Goal: Information Seeking & Learning: Learn about a topic

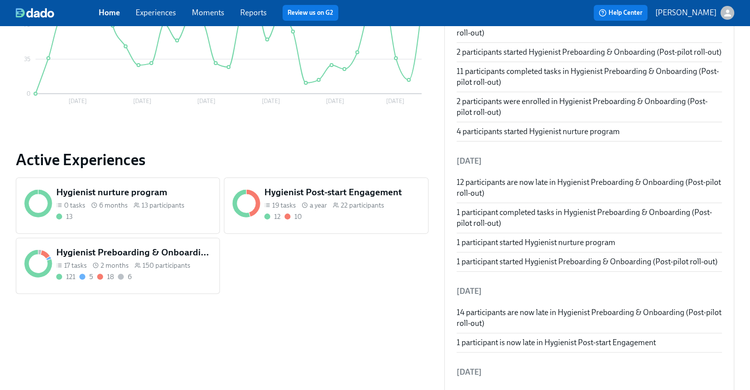
scroll to position [252, 0]
click at [201, 266] on div "17 tasks 2 months 150 participants" at bounding box center [134, 265] width 156 height 9
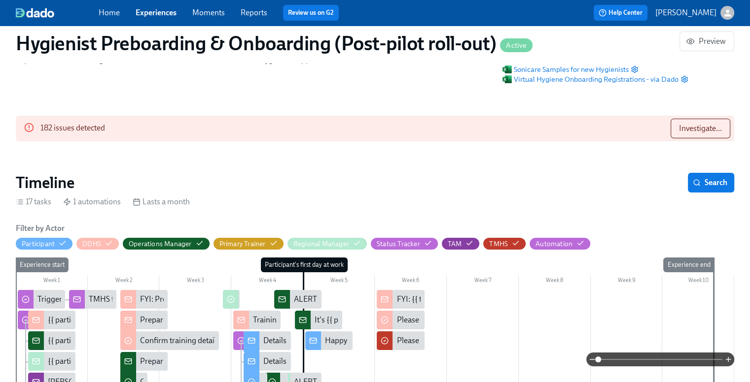
scroll to position [129, 0]
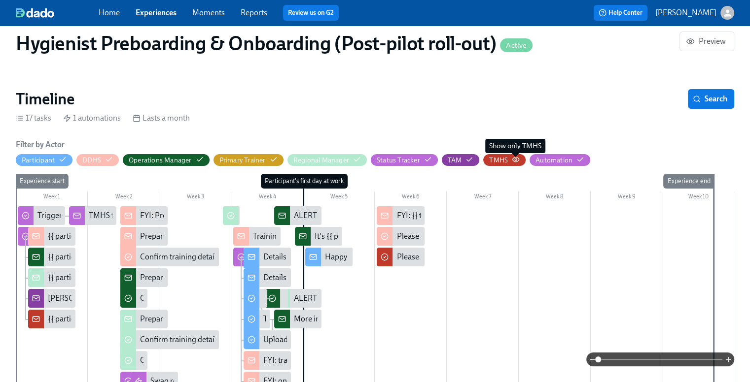
click at [516, 160] on icon "button" at bounding box center [516, 160] width 8 height 8
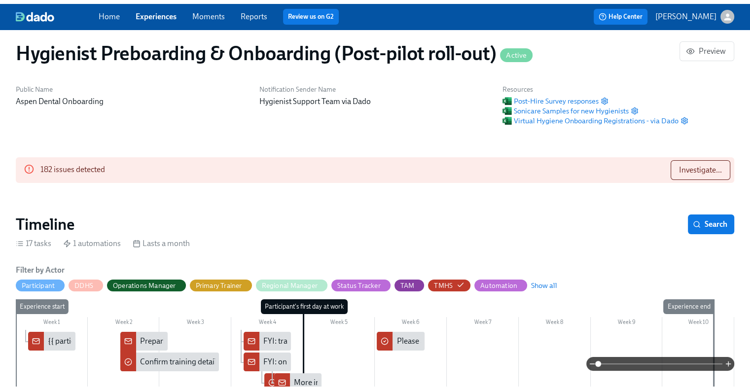
scroll to position [0, 0]
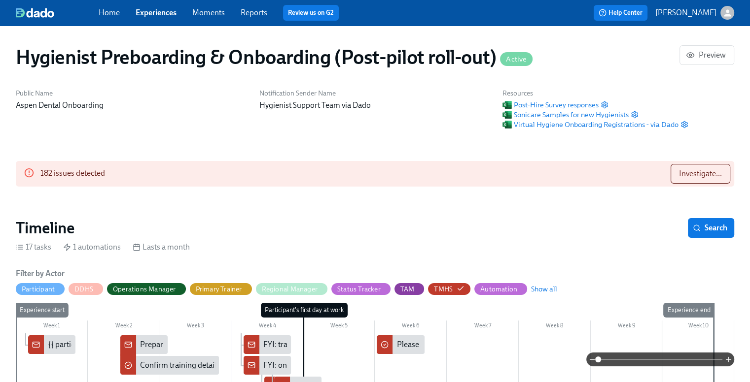
click at [110, 11] on link "Home" at bounding box center [109, 12] width 21 height 9
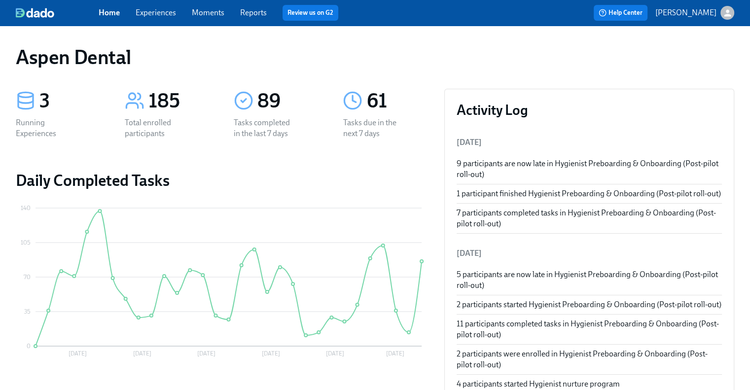
click at [257, 11] on link "Reports" at bounding box center [253, 12] width 27 height 9
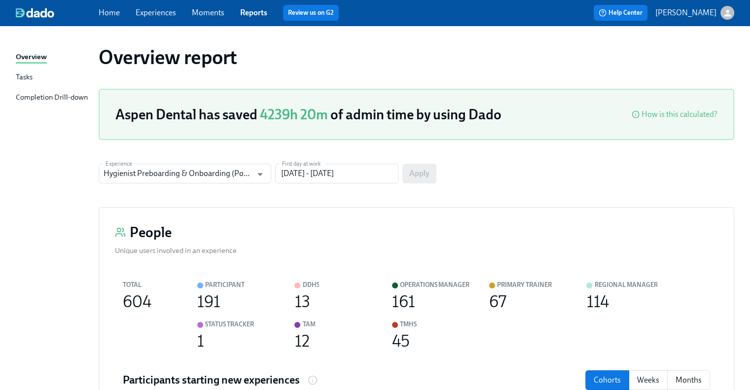
click at [26, 71] on div "Tasks" at bounding box center [24, 77] width 17 height 12
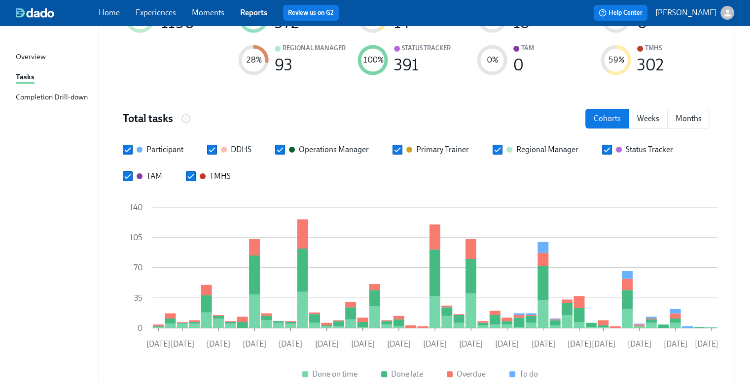
scroll to position [0, 6]
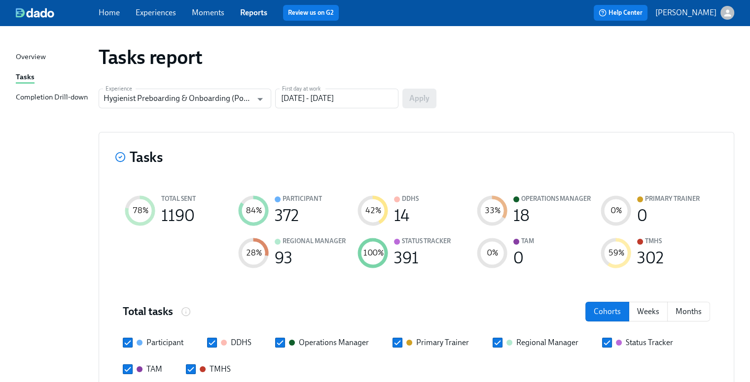
click at [212, 11] on link "Moments" at bounding box center [208, 12] width 33 height 9
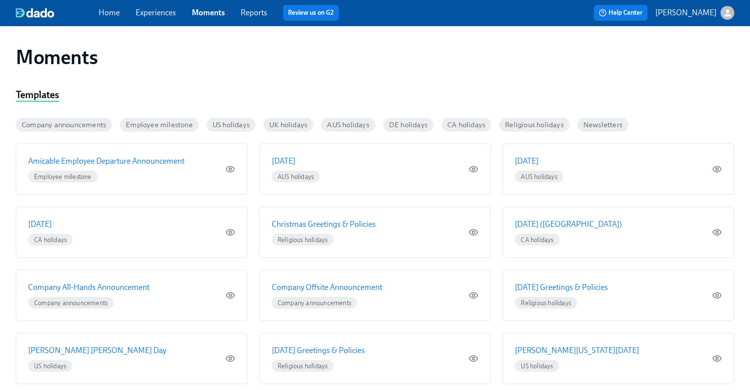
click at [704, 8] on p "[PERSON_NAME]" at bounding box center [685, 12] width 61 height 11
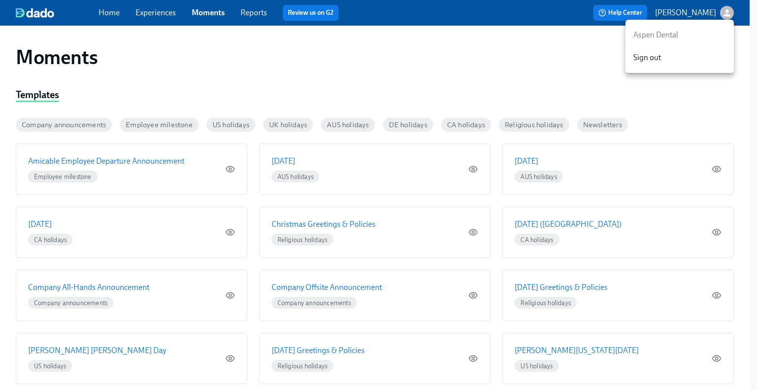
click at [366, 78] on div at bounding box center [378, 195] width 757 height 390
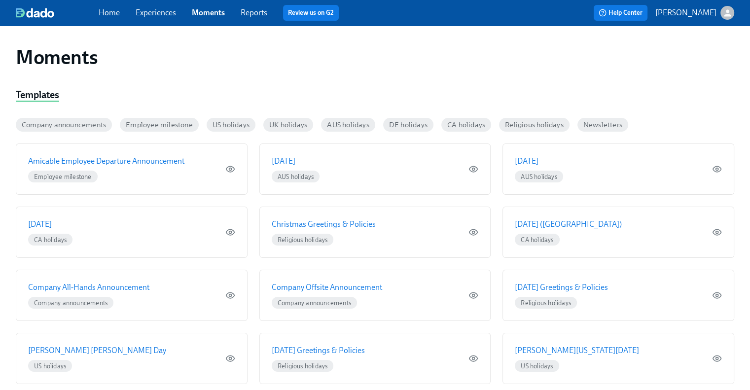
click at [109, 17] on span "Home" at bounding box center [109, 12] width 21 height 11
click at [110, 10] on link "Home" at bounding box center [109, 12] width 21 height 9
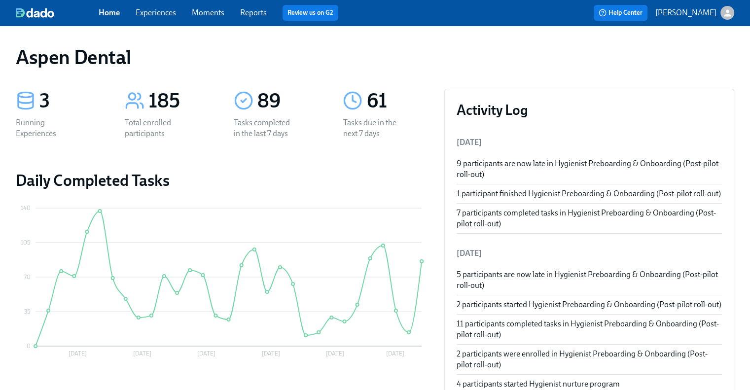
click at [109, 11] on link "Home" at bounding box center [109, 12] width 21 height 9
click at [159, 10] on link "Experiences" at bounding box center [156, 12] width 40 height 9
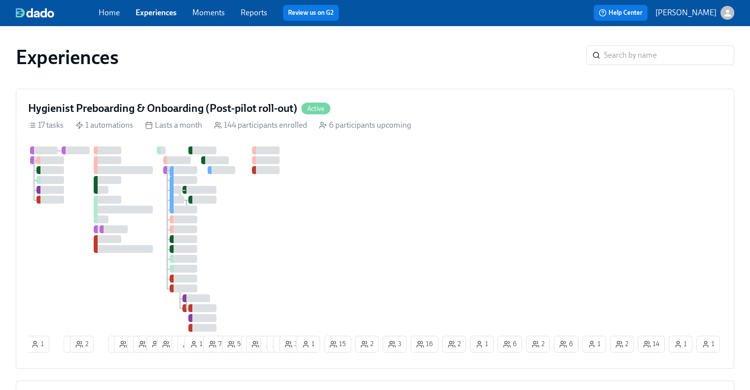
click at [207, 17] on link "Moments" at bounding box center [208, 12] width 33 height 9
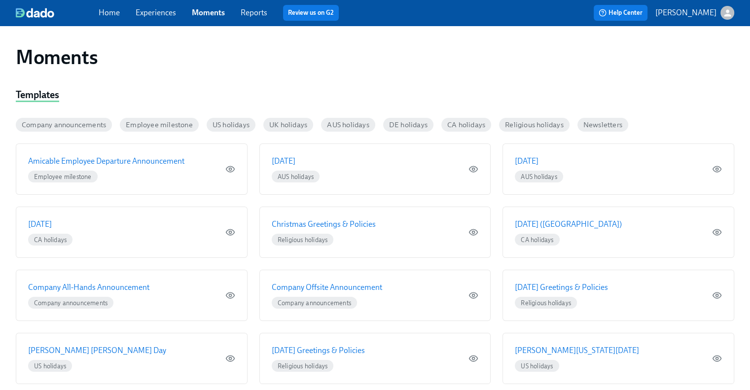
click at [256, 6] on div "Home Experiences Moments Reports Review us on G2" at bounding box center [258, 13] width 318 height 16
click at [163, 12] on link "Experiences" at bounding box center [156, 12] width 40 height 9
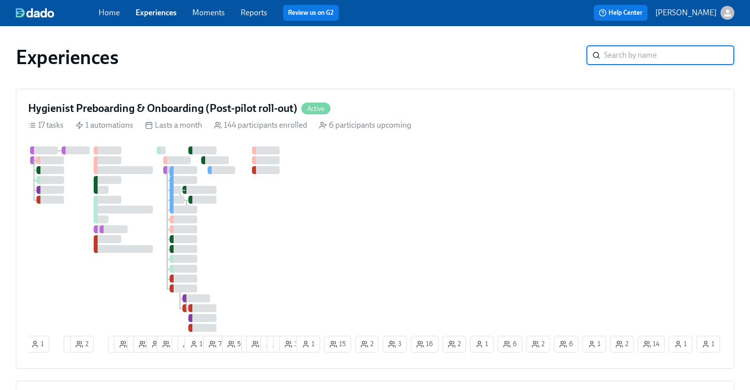
click at [620, 53] on input "search" at bounding box center [669, 55] width 130 height 20
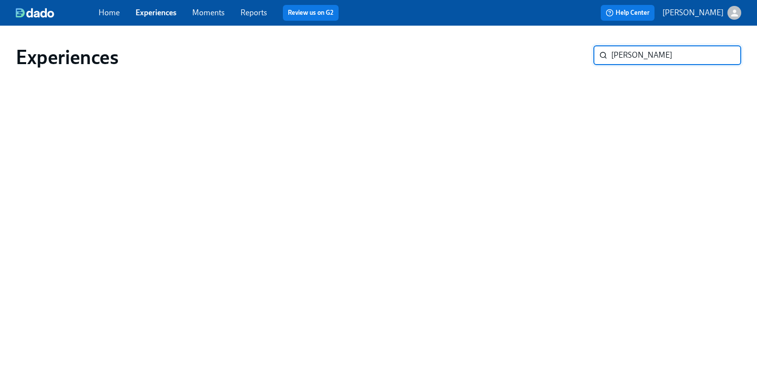
click at [641, 55] on input "donnika" at bounding box center [676, 55] width 130 height 20
type input "davenport"
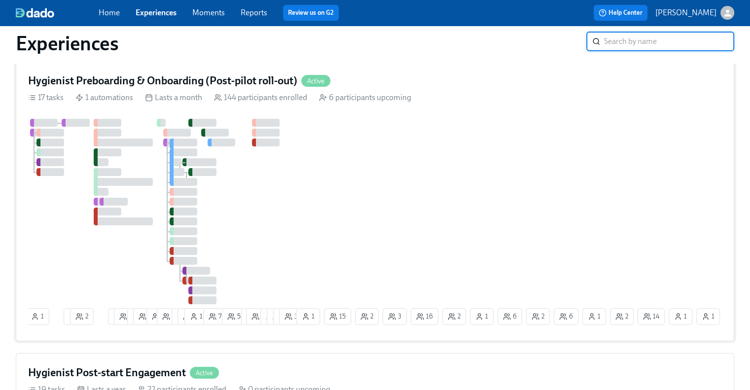
scroll to position [27, 0]
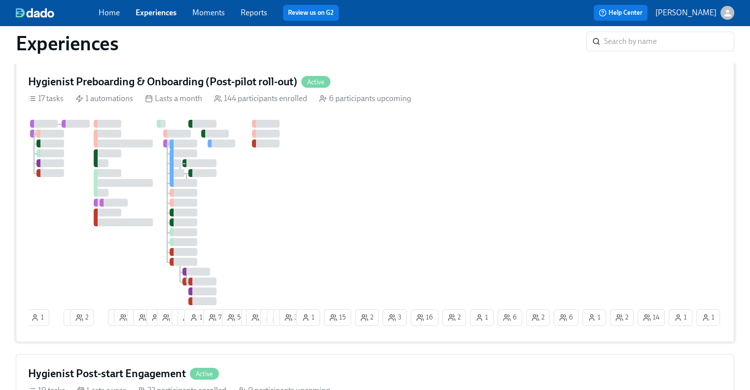
click at [33, 318] on icon "button" at bounding box center [35, 317] width 8 height 8
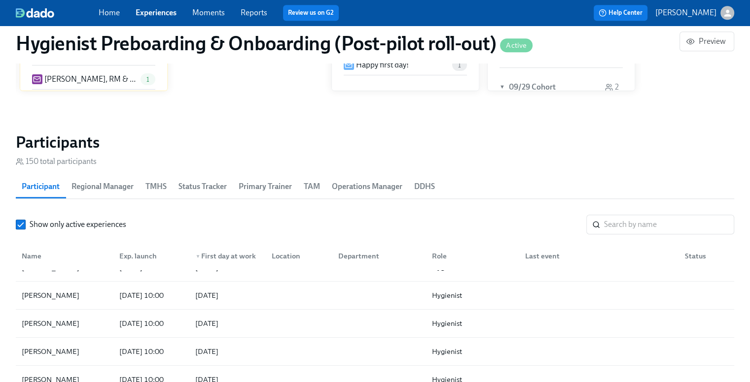
scroll to position [73, 0]
click at [162, 191] on span "TMHS" at bounding box center [155, 187] width 21 height 14
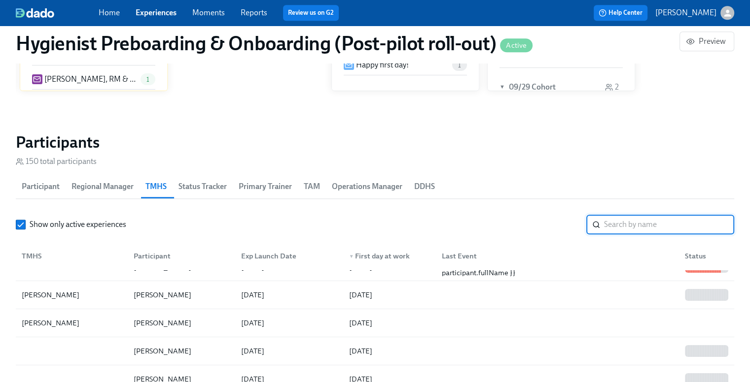
click at [648, 223] on input "search" at bounding box center [669, 225] width 130 height 20
type input "[PERSON_NAME]"
